Goal: Information Seeking & Learning: Learn about a topic

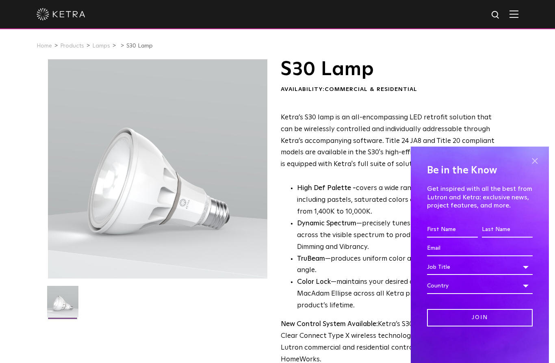
click at [540, 166] on span at bounding box center [535, 161] width 12 height 12
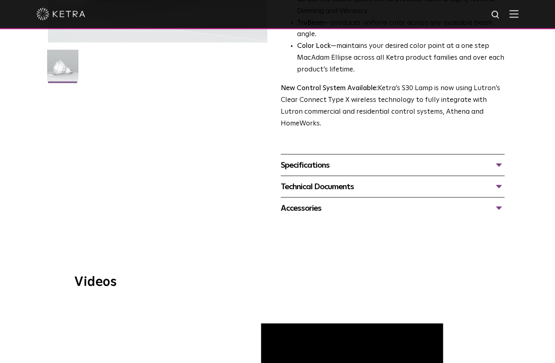
scroll to position [369, 0]
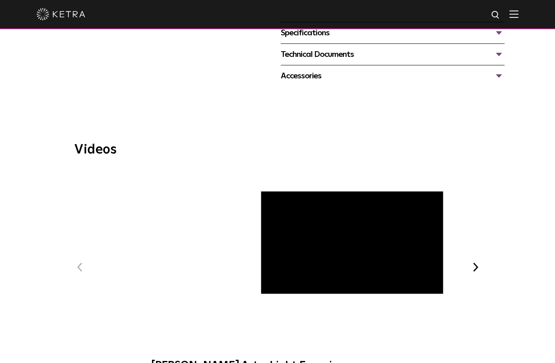
click at [284, 228] on span "[PERSON_NAME] Art + Light Experience" at bounding box center [278, 274] width 274 height 211
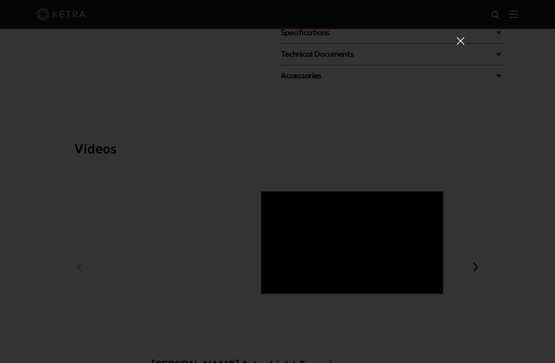
click at [460, 43] on span at bounding box center [460, 41] width 9 height 8
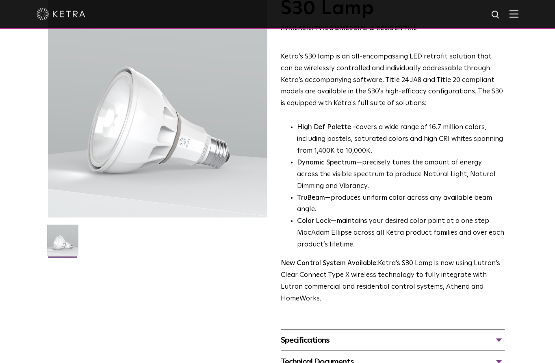
scroll to position [74, 0]
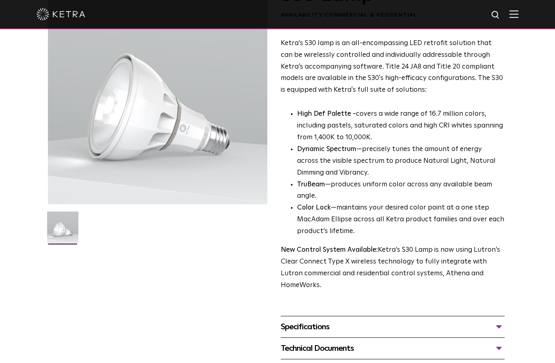
click at [502, 321] on div "Specifications" at bounding box center [393, 327] width 224 height 13
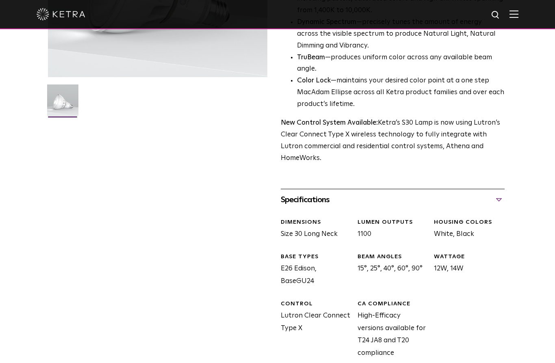
scroll to position [273, 0]
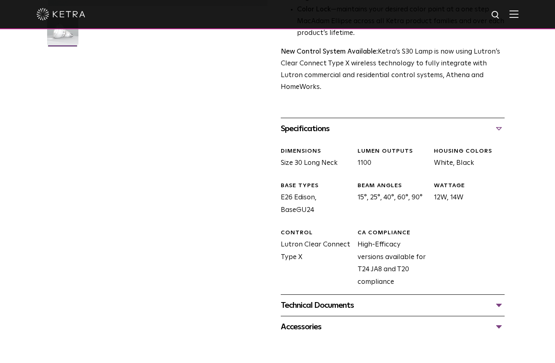
click at [501, 299] on div "Technical Documents" at bounding box center [393, 305] width 224 height 13
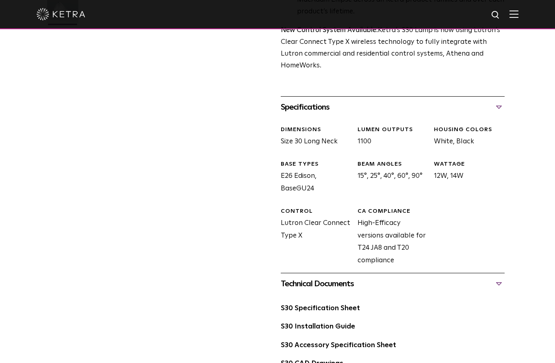
scroll to position [373, 0]
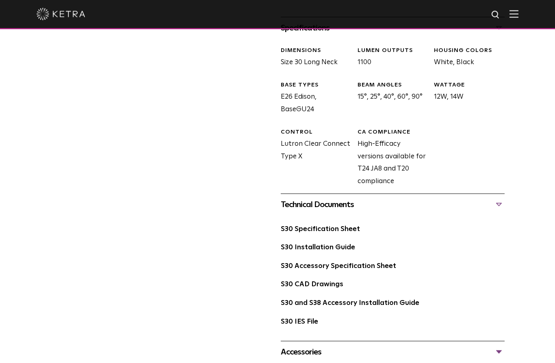
click at [499, 346] on div "Accessories" at bounding box center [393, 352] width 224 height 13
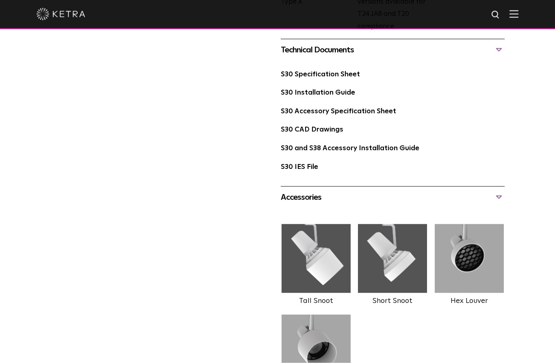
scroll to position [530, 0]
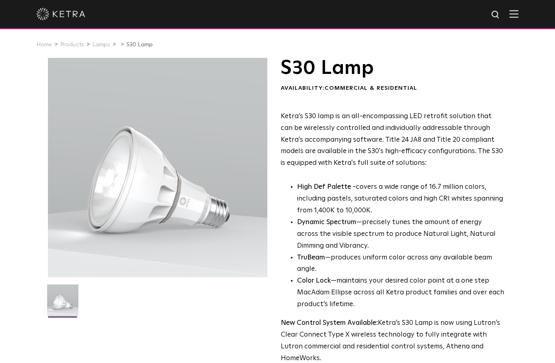
scroll to position [0, 0]
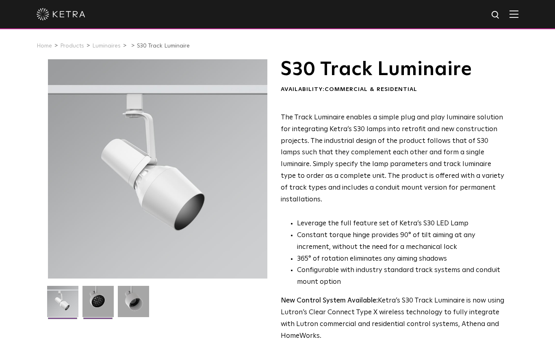
click at [90, 310] on img at bounding box center [98, 304] width 31 height 37
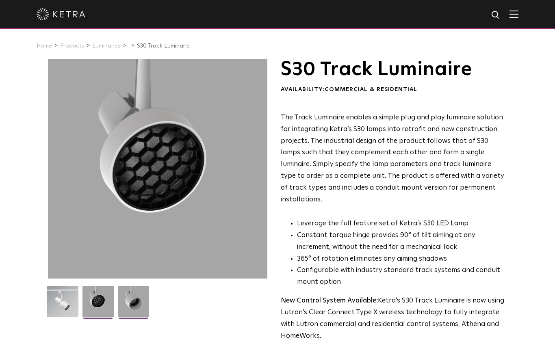
click at [136, 308] on img at bounding box center [133, 304] width 31 height 37
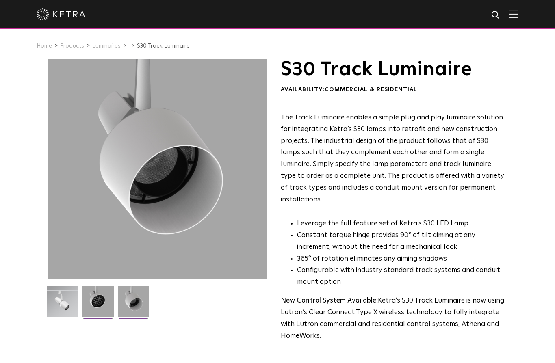
click at [101, 308] on img at bounding box center [98, 304] width 31 height 37
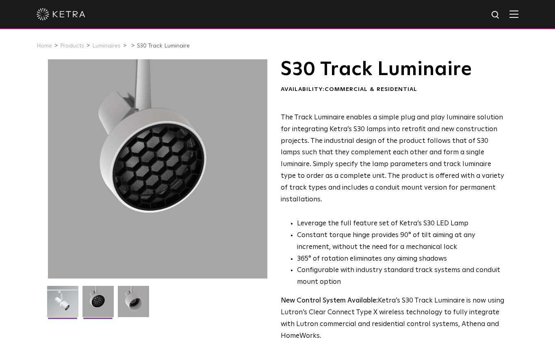
click at [70, 300] on img at bounding box center [62, 304] width 31 height 37
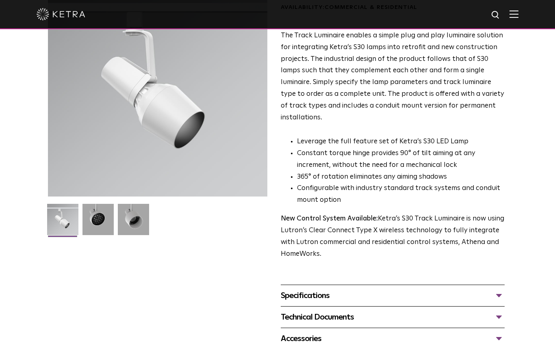
scroll to position [85, 0]
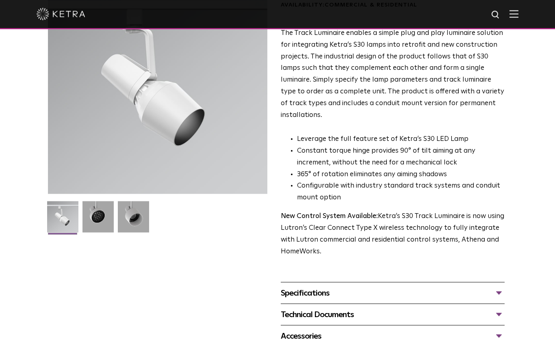
click at [502, 287] on div "Specifications" at bounding box center [393, 293] width 224 height 13
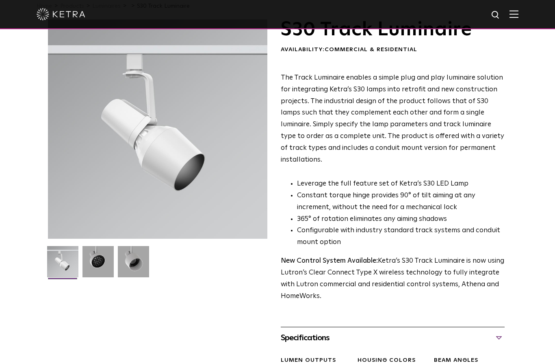
scroll to position [16, 0]
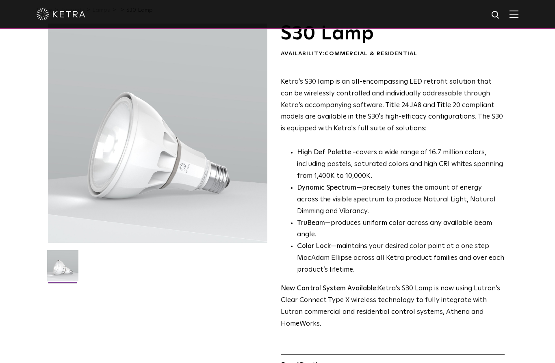
scroll to position [52, 0]
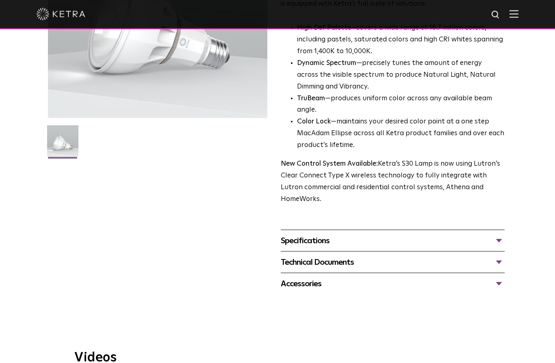
click at [497, 278] on div "Accessories" at bounding box center [393, 284] width 224 height 13
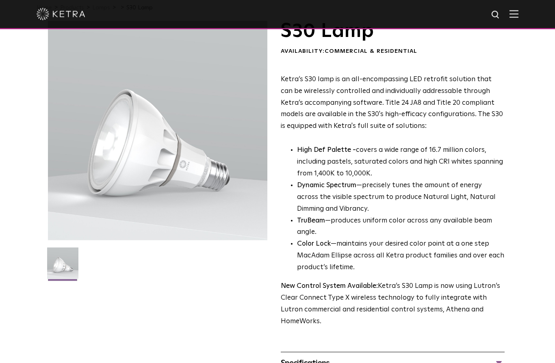
scroll to position [18, 0]
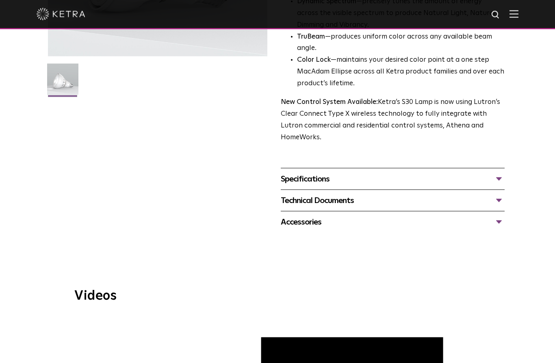
click at [499, 216] on div "Accessories" at bounding box center [393, 222] width 224 height 13
